Goal: Complete application form: Complete application form

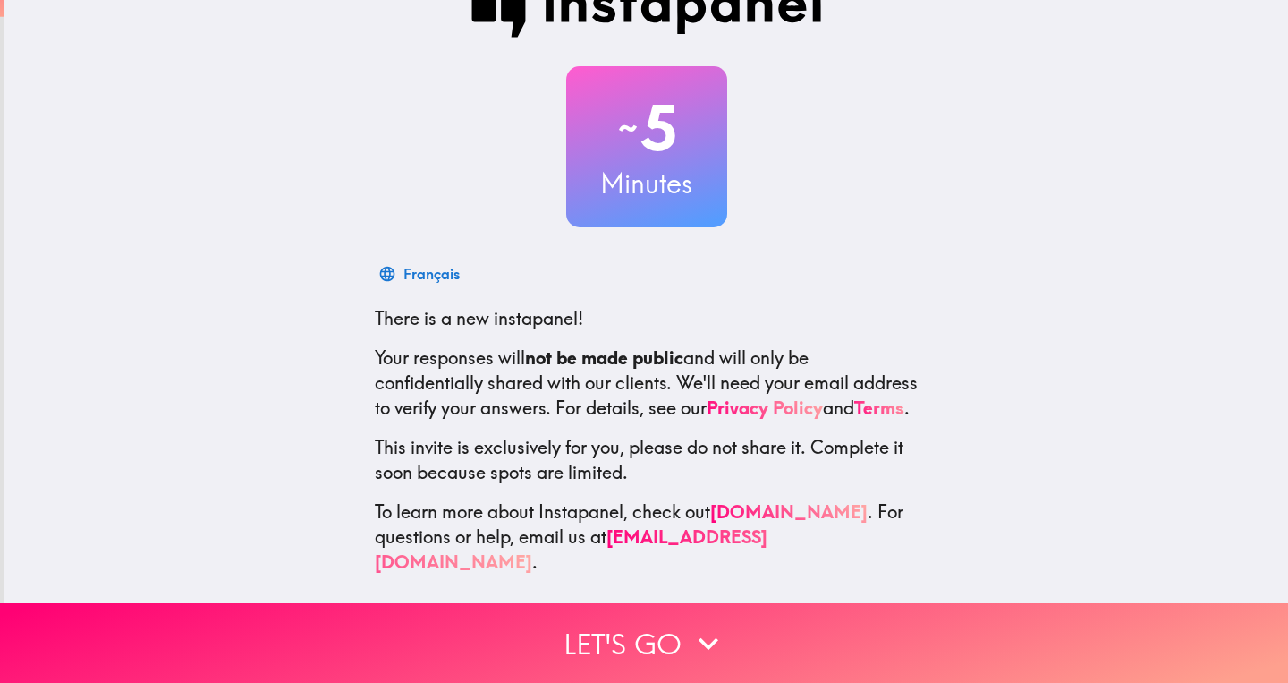
scroll to position [48, 0]
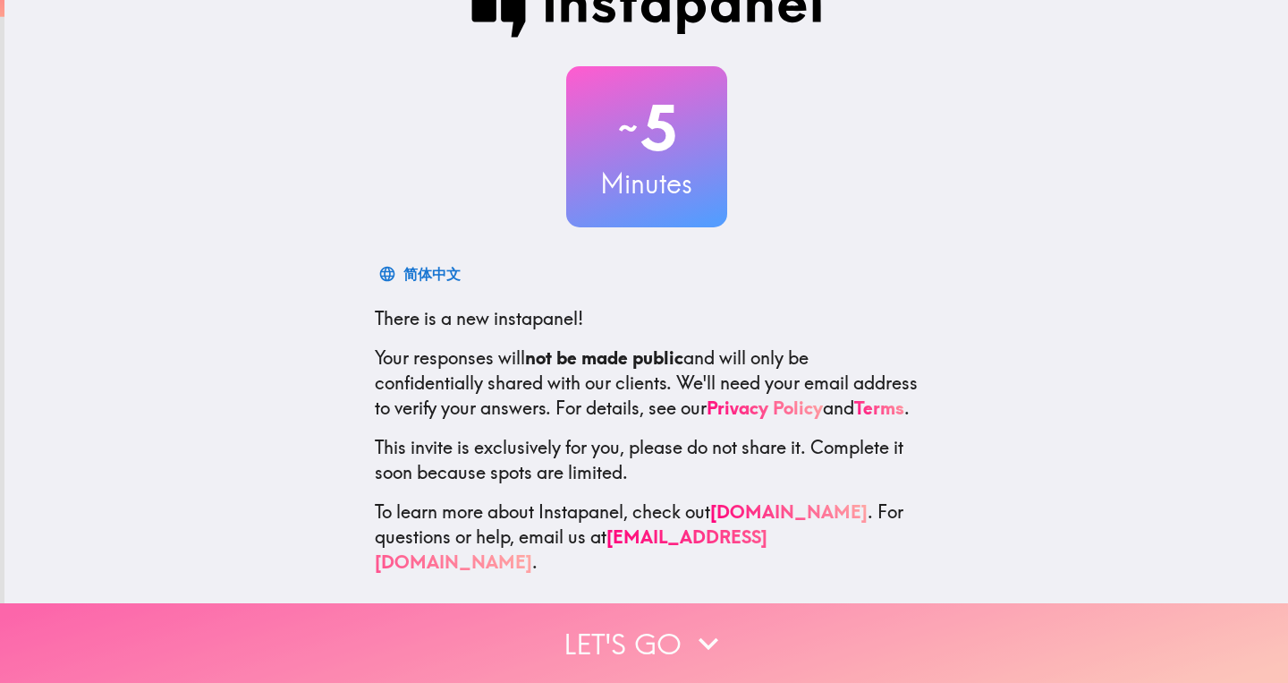
click at [634, 643] on button "Let's go" at bounding box center [644, 643] width 1288 height 80
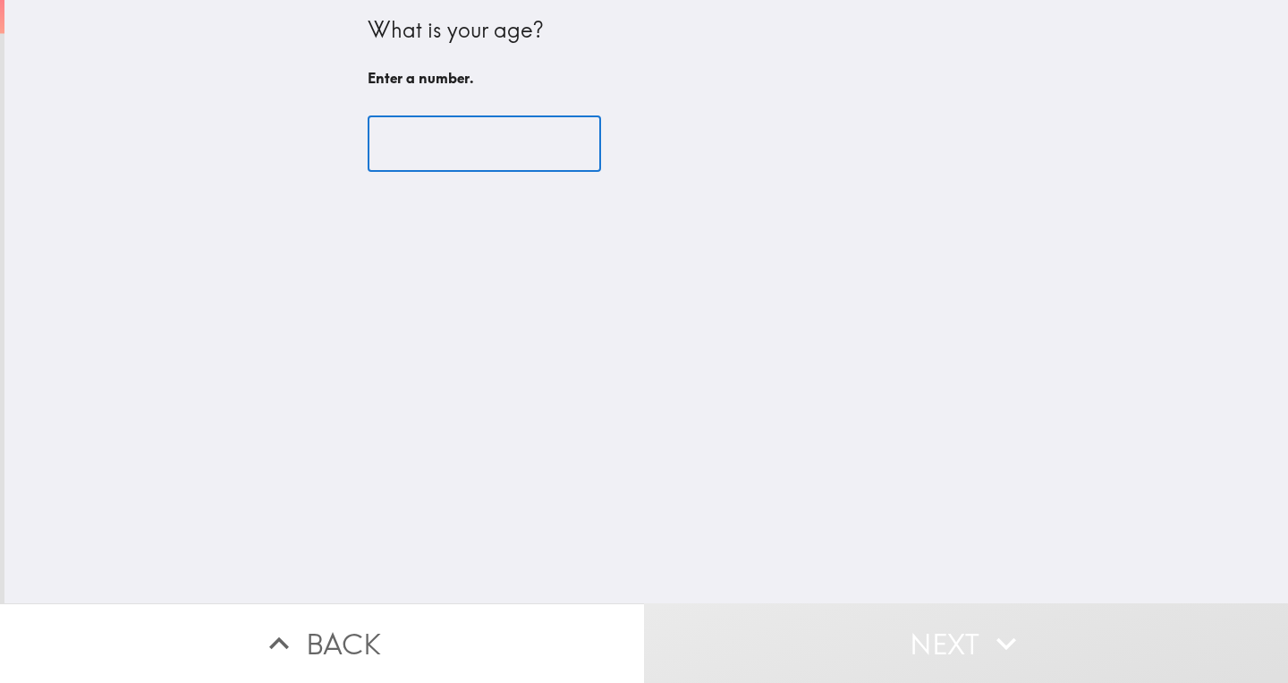
click at [460, 149] on input "number" at bounding box center [485, 143] width 234 height 55
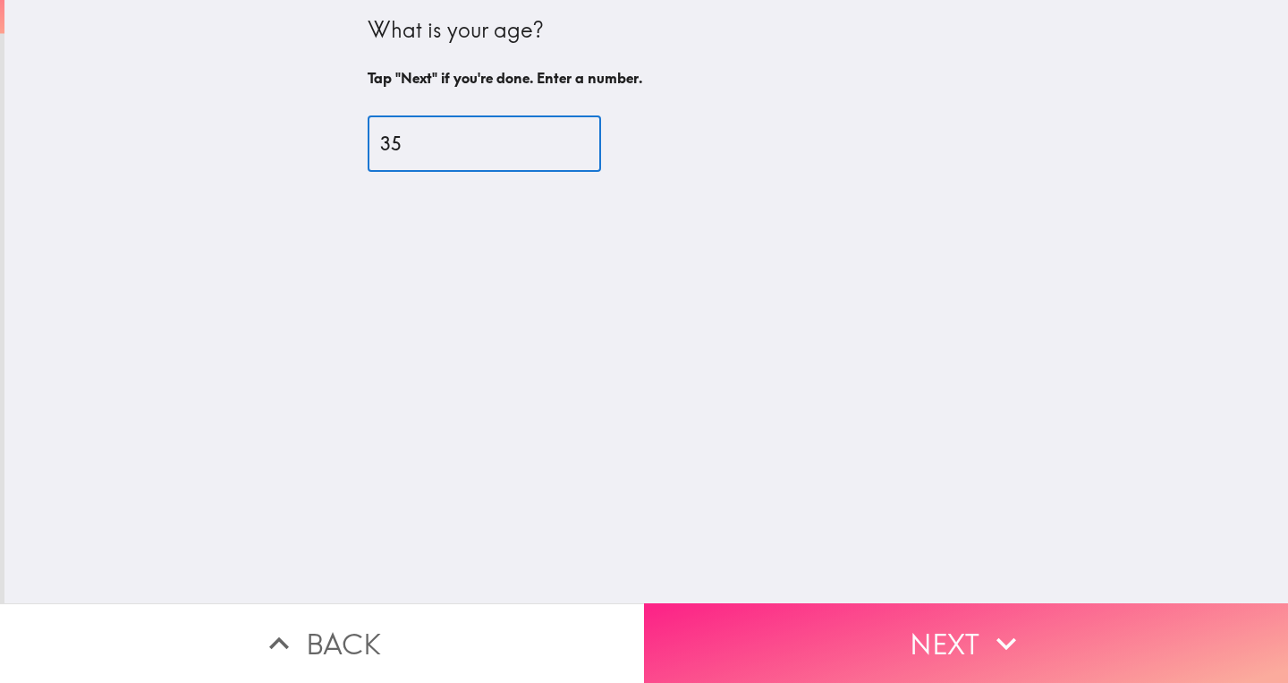
type input "35"
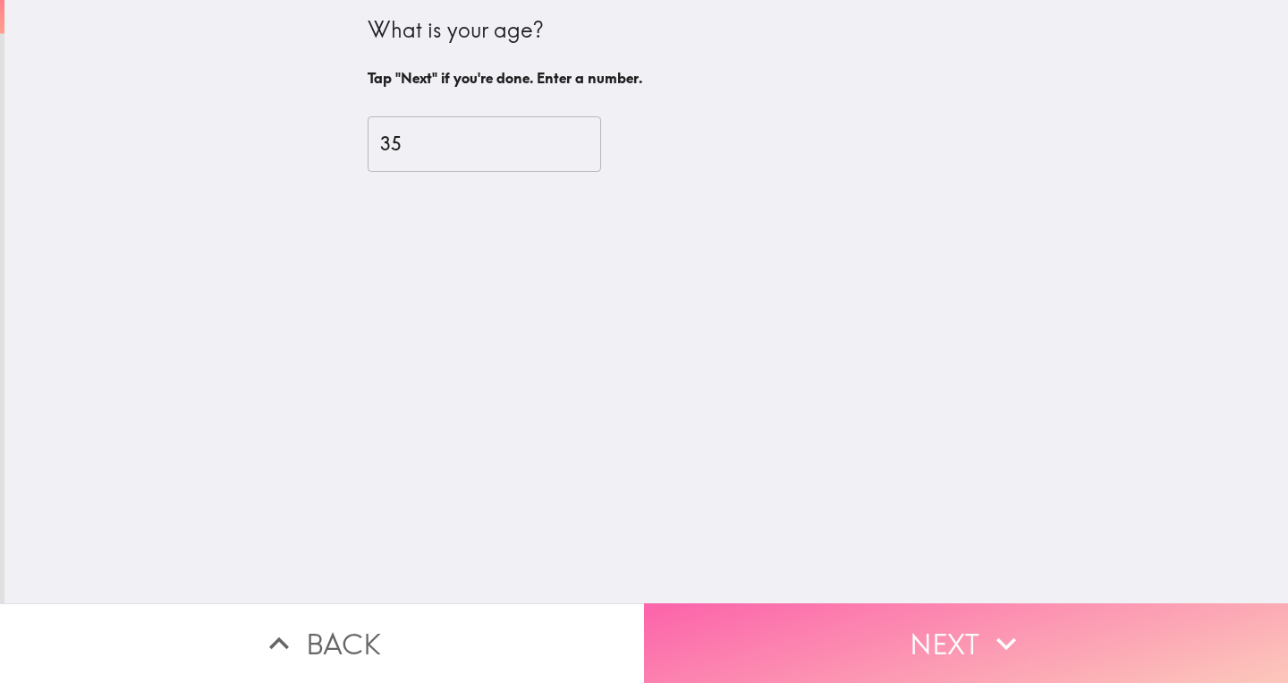
click at [860, 647] on button "Next" at bounding box center [966, 643] width 644 height 80
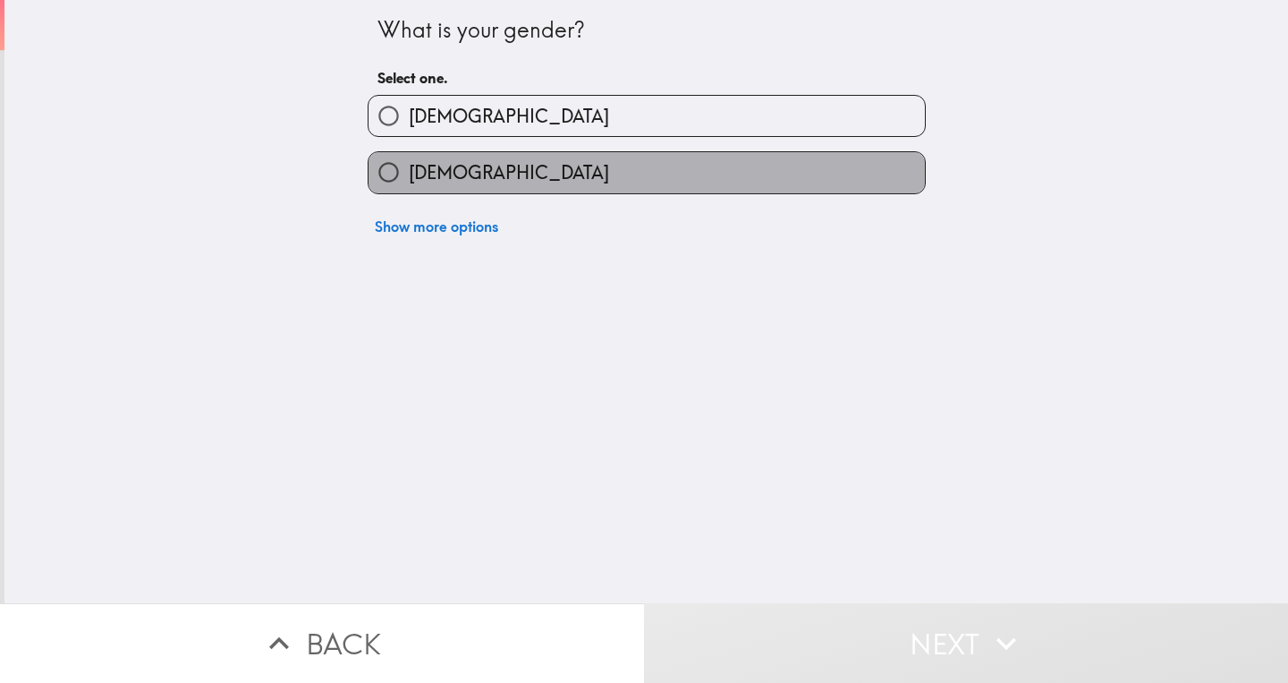
click at [662, 178] on label "[DEMOGRAPHIC_DATA]" at bounding box center [647, 172] width 556 height 40
click at [409, 178] on input "[DEMOGRAPHIC_DATA]" at bounding box center [389, 172] width 40 height 40
radio input "true"
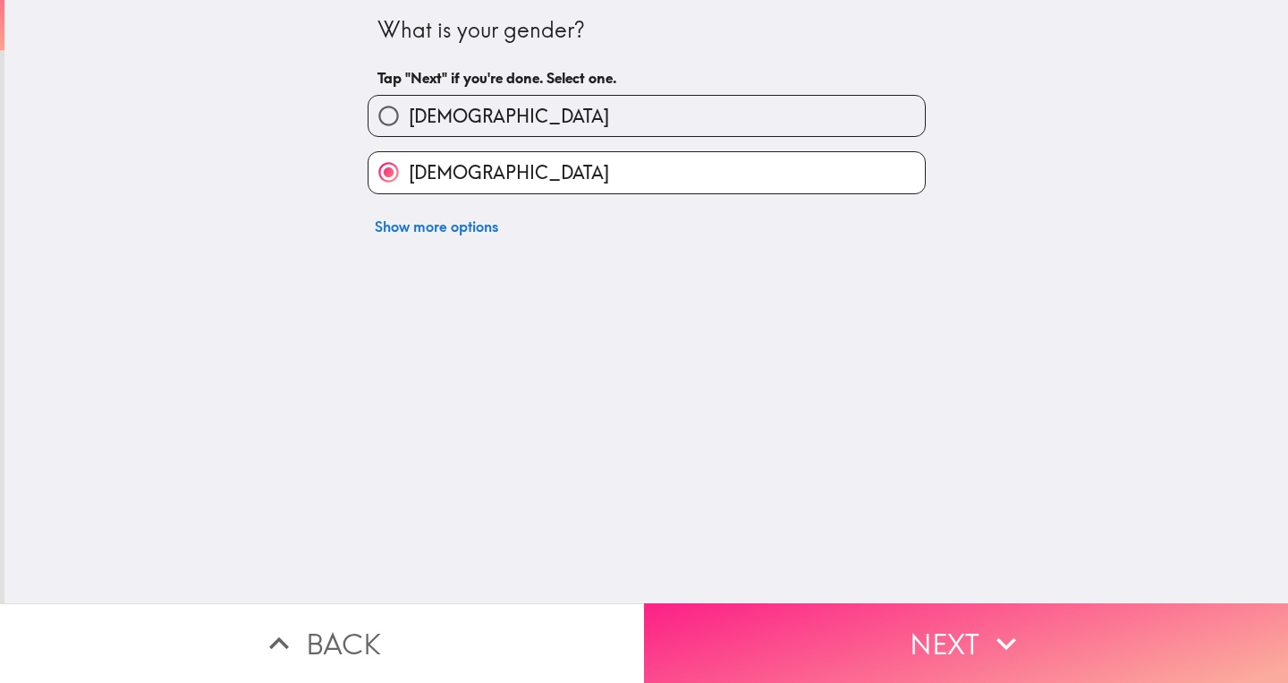
click at [794, 650] on button "Next" at bounding box center [966, 643] width 644 height 80
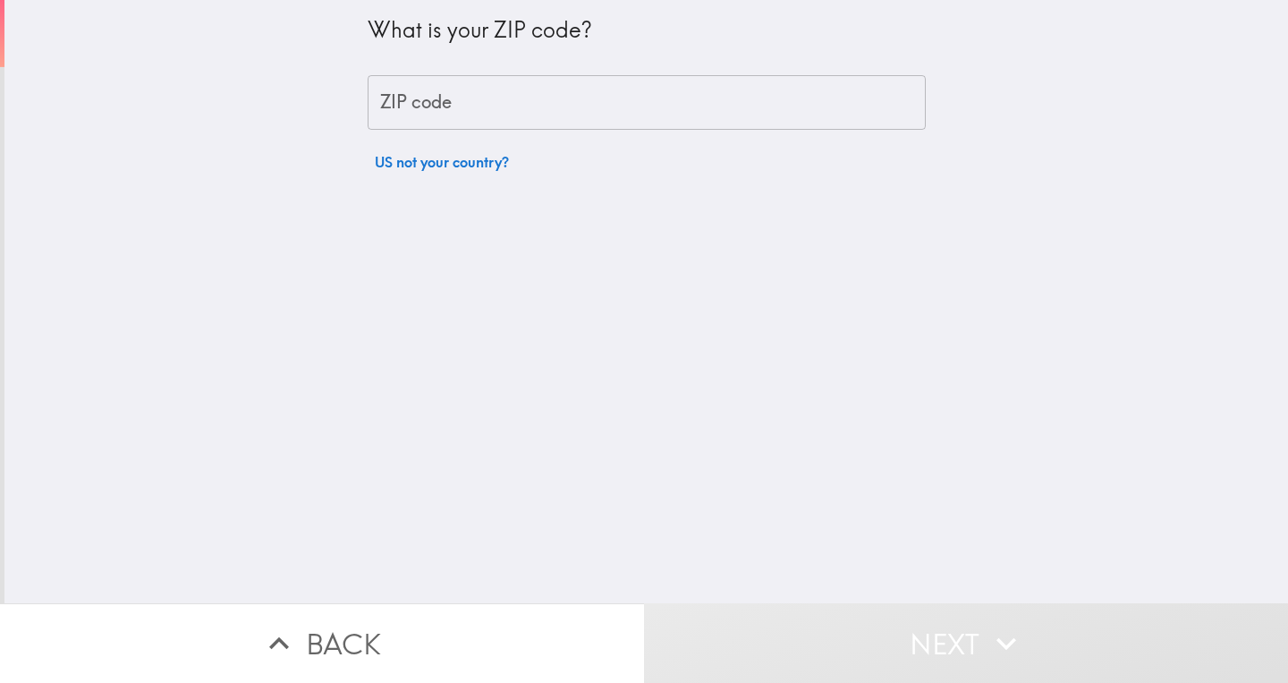
click at [678, 110] on input "ZIP code" at bounding box center [647, 102] width 558 height 55
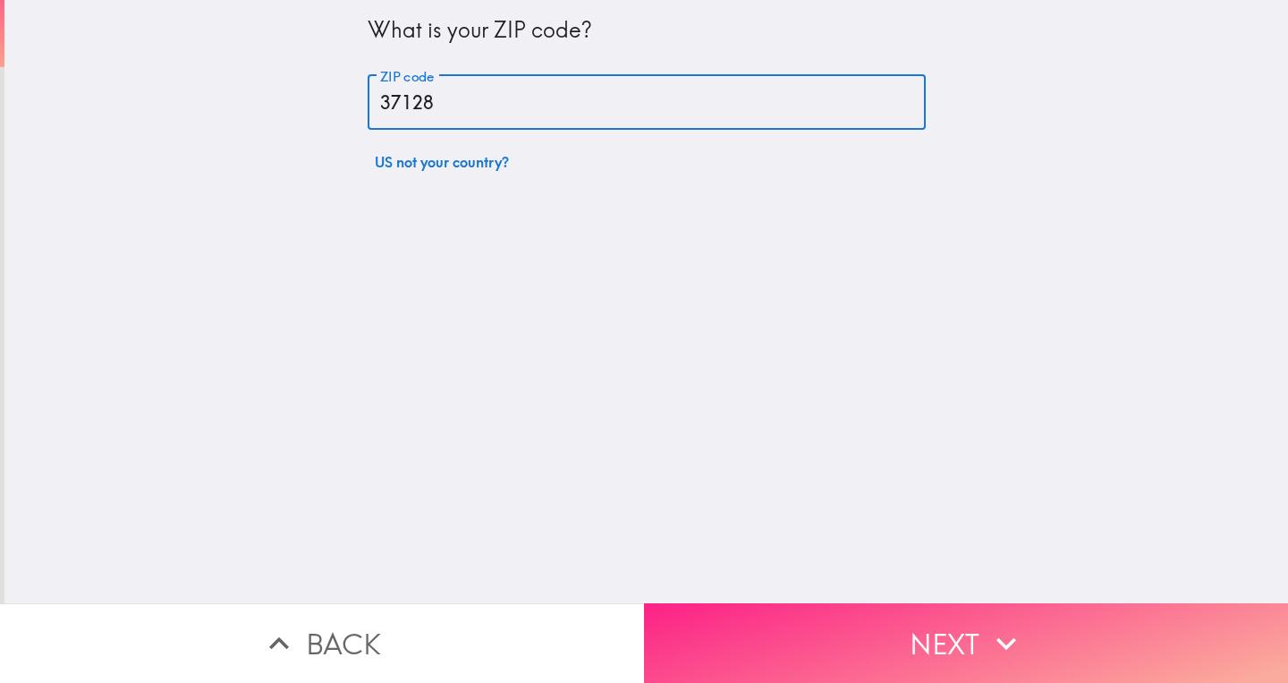
type input "37128"
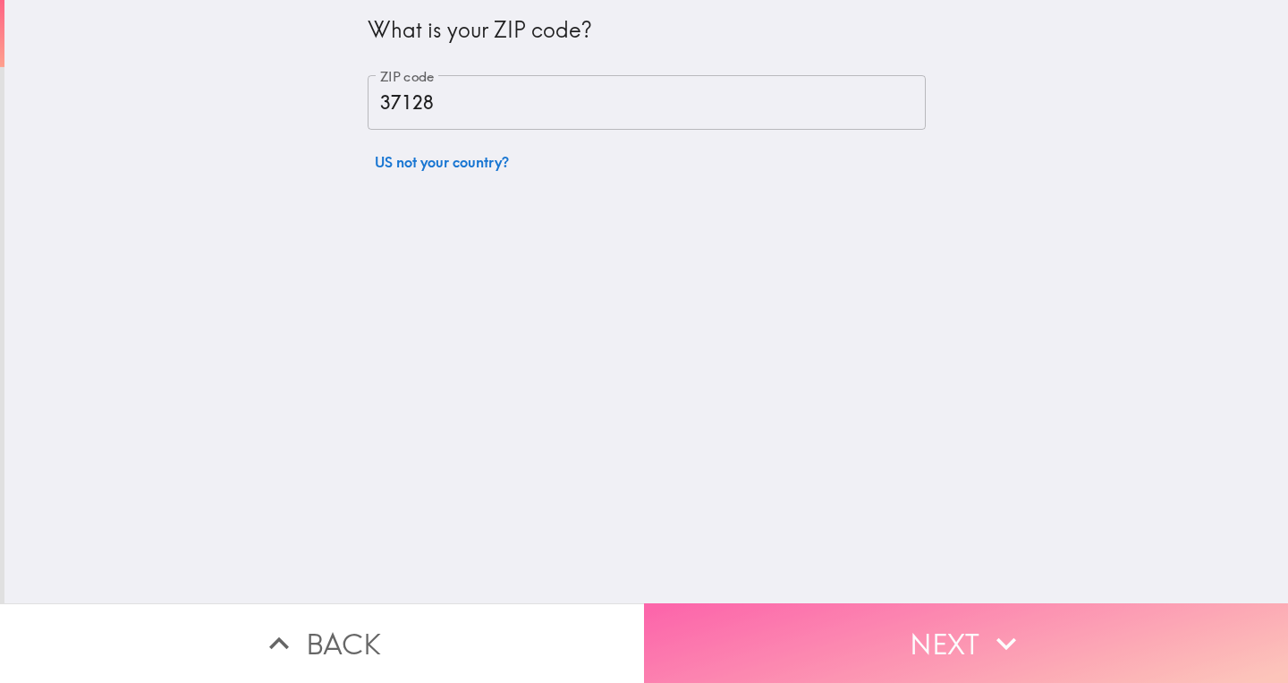
click at [983, 642] on button "Next" at bounding box center [966, 643] width 644 height 80
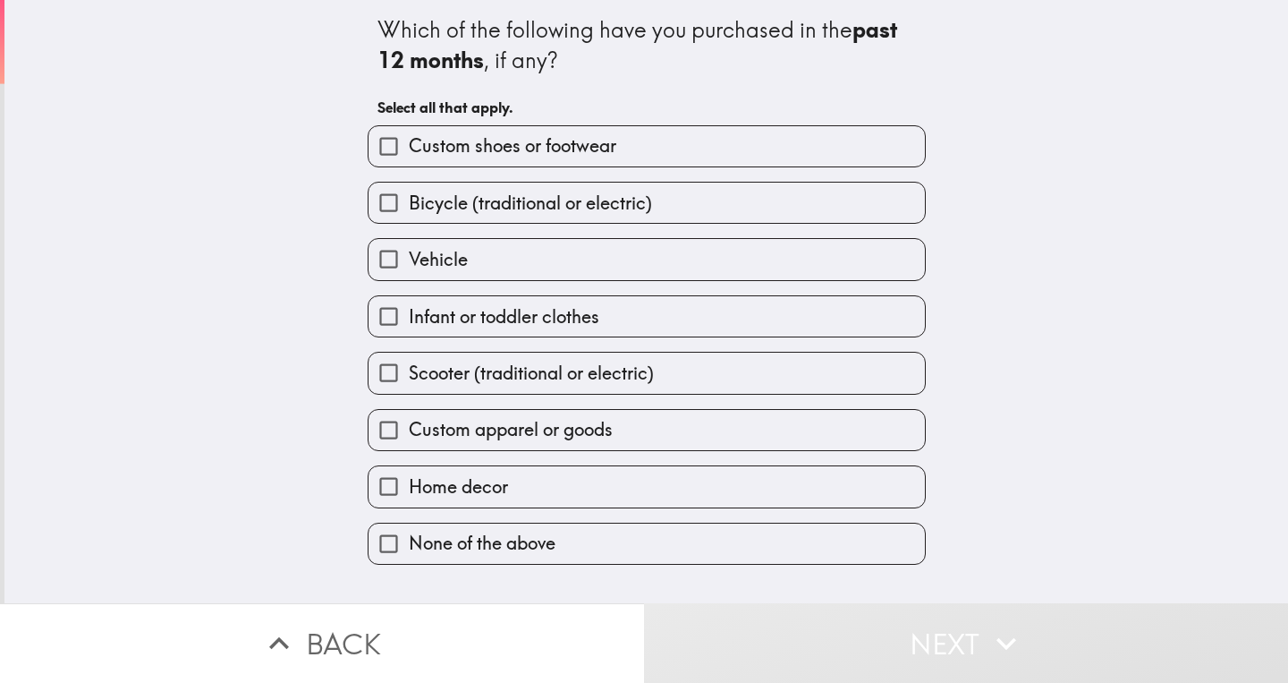
click at [568, 133] on span "Custom shoes or footwear" at bounding box center [513, 145] width 208 height 25
click at [409, 133] on input "Custom shoes or footwear" at bounding box center [389, 146] width 40 height 40
checkbox input "true"
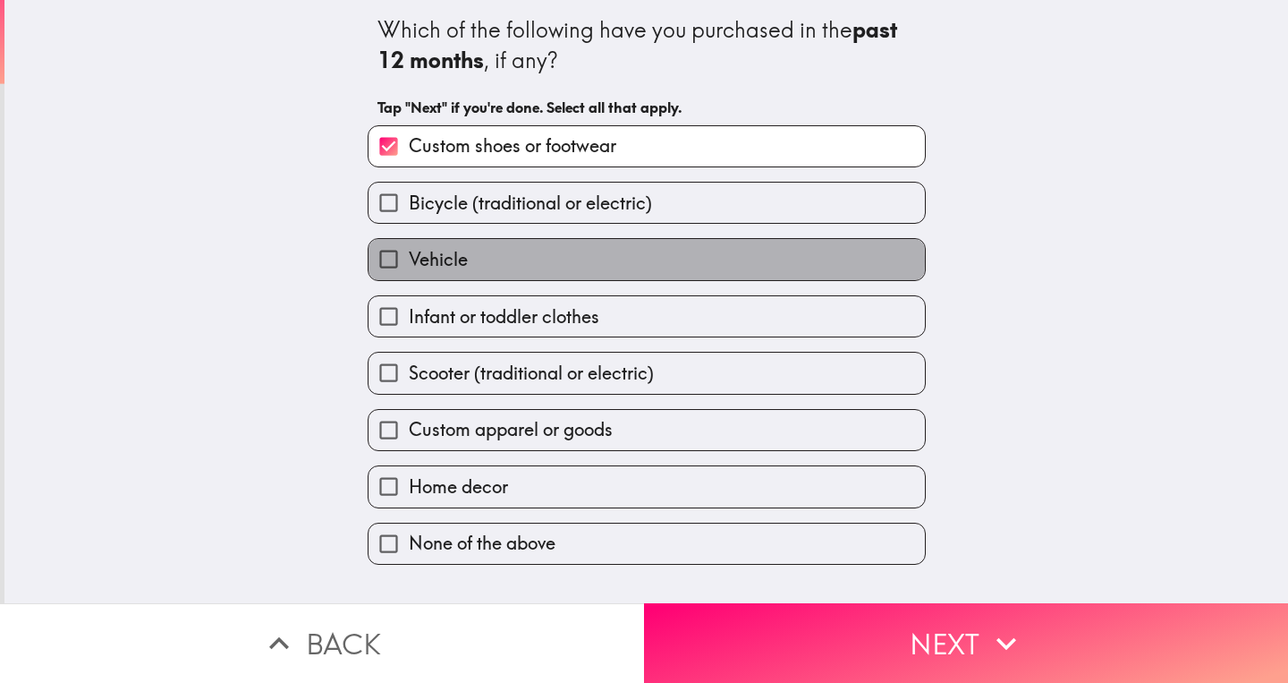
click at [542, 261] on label "Vehicle" at bounding box center [647, 259] width 556 height 40
click at [409, 261] on input "Vehicle" at bounding box center [389, 259] width 40 height 40
checkbox input "true"
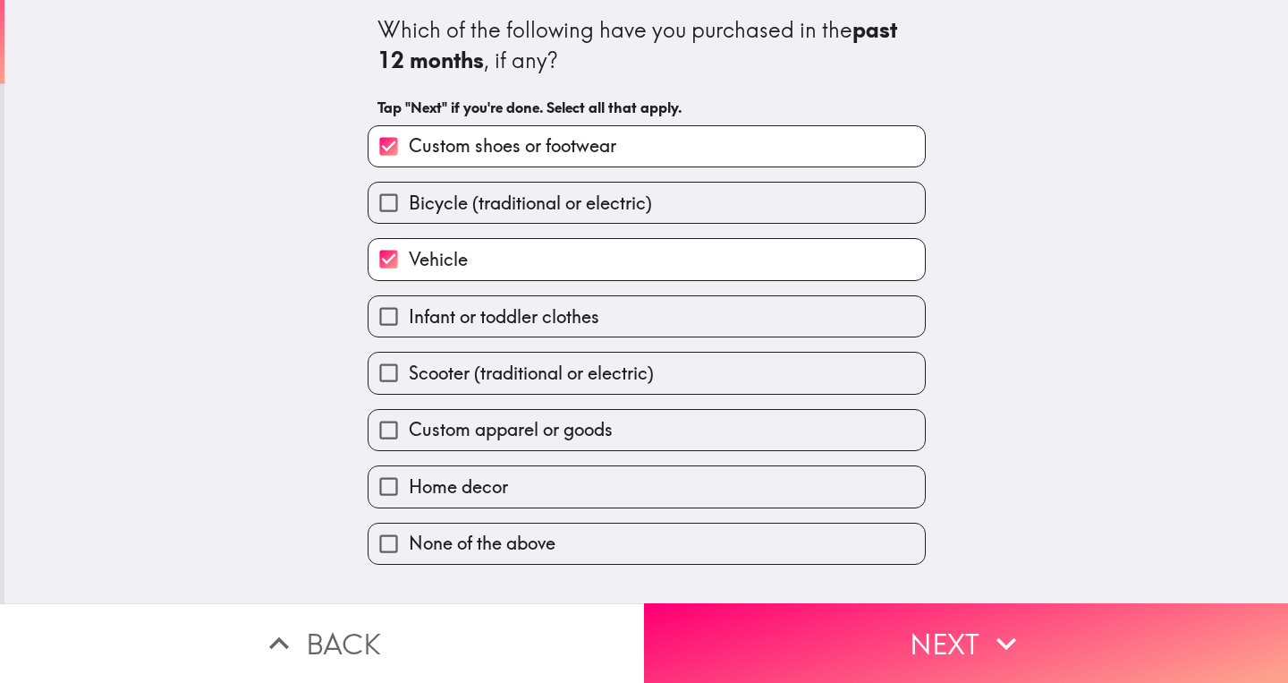
click at [522, 441] on span "Custom apparel or goods" at bounding box center [511, 429] width 204 height 25
click at [409, 441] on input "Custom apparel or goods" at bounding box center [389, 430] width 40 height 40
checkbox input "true"
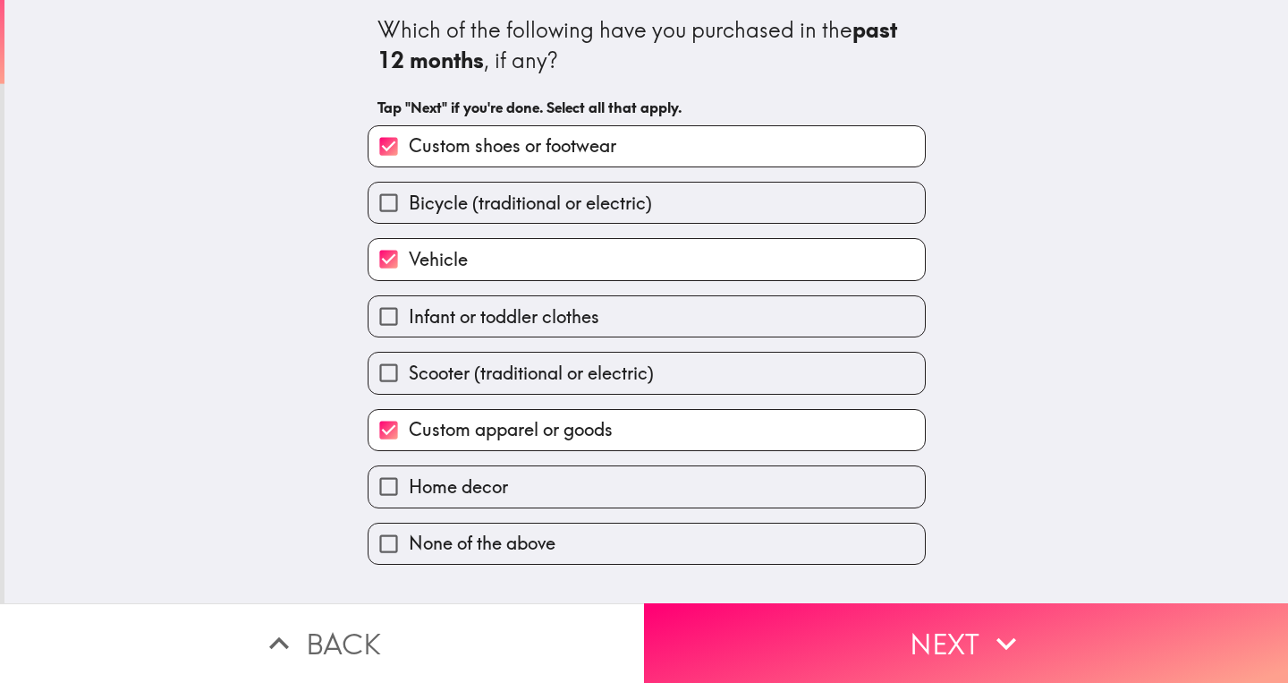
click at [516, 491] on label "Home decor" at bounding box center [647, 486] width 556 height 40
click at [409, 491] on input "Home decor" at bounding box center [389, 486] width 40 height 40
checkbox input "true"
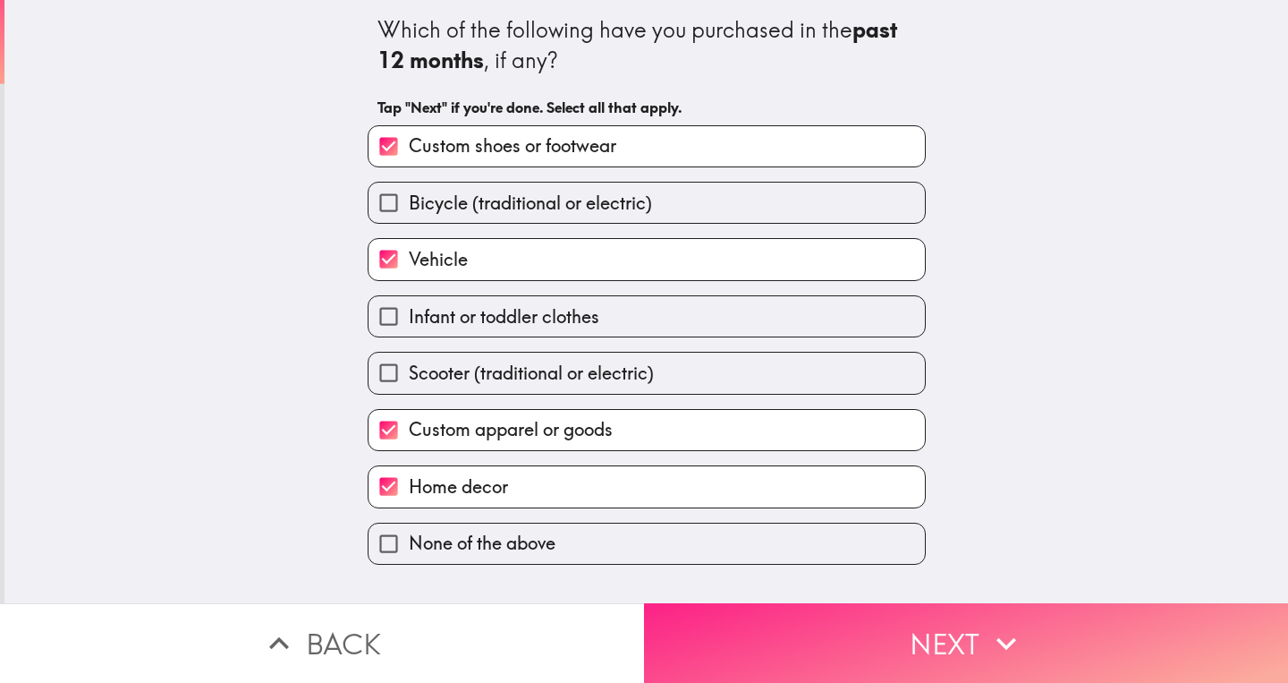
click at [748, 638] on button "Next" at bounding box center [966, 643] width 644 height 80
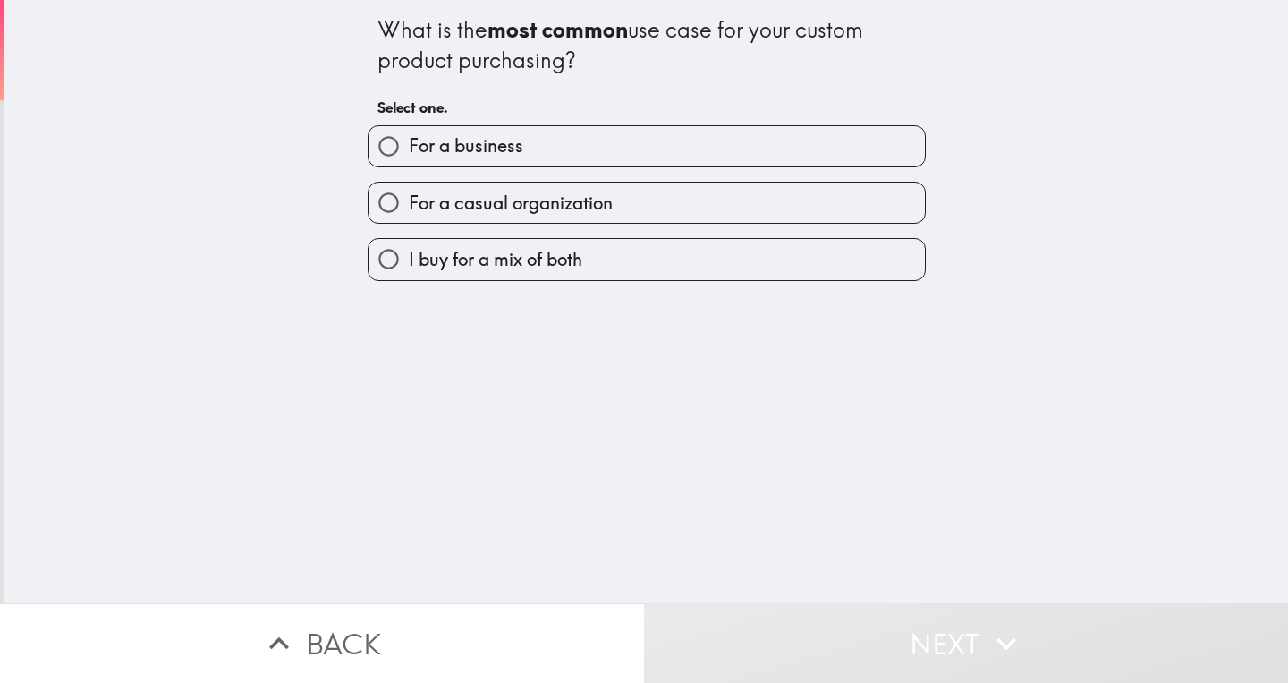
click at [684, 269] on label "I buy for a mix of both" at bounding box center [647, 259] width 556 height 40
click at [409, 269] on input "I buy for a mix of both" at bounding box center [389, 259] width 40 height 40
radio input "true"
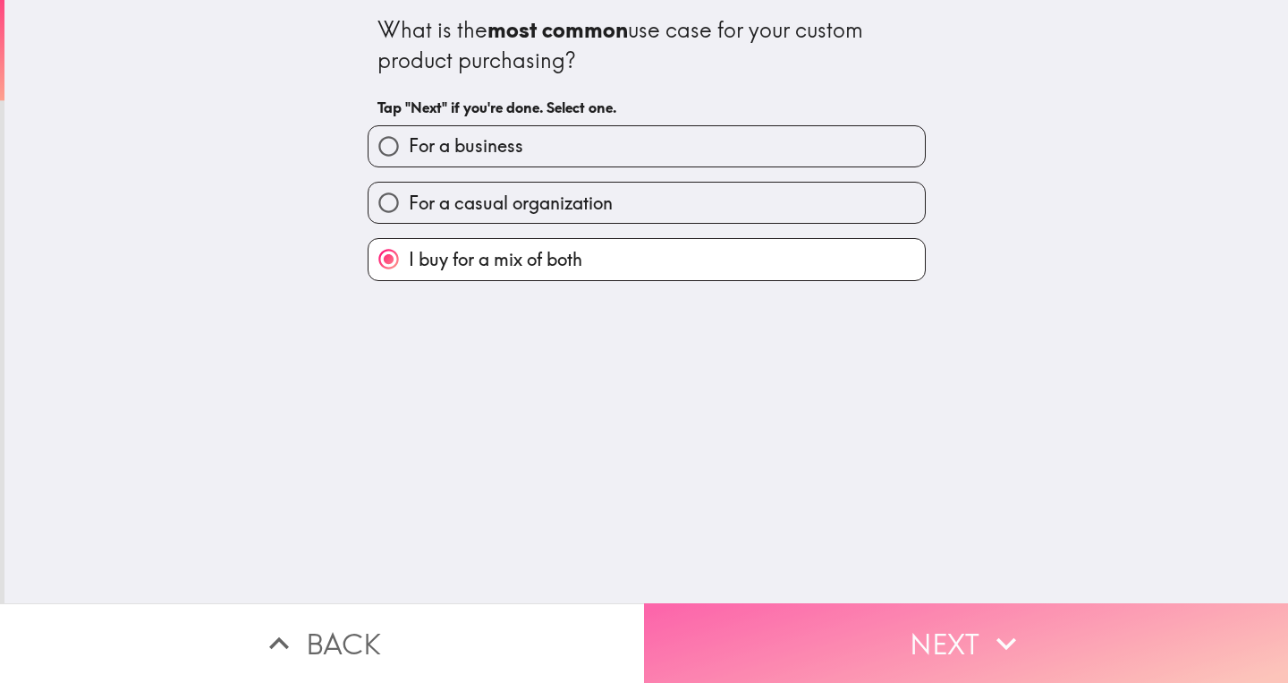
click at [714, 619] on button "Next" at bounding box center [966, 643] width 644 height 80
